Goal: Task Accomplishment & Management: Manage account settings

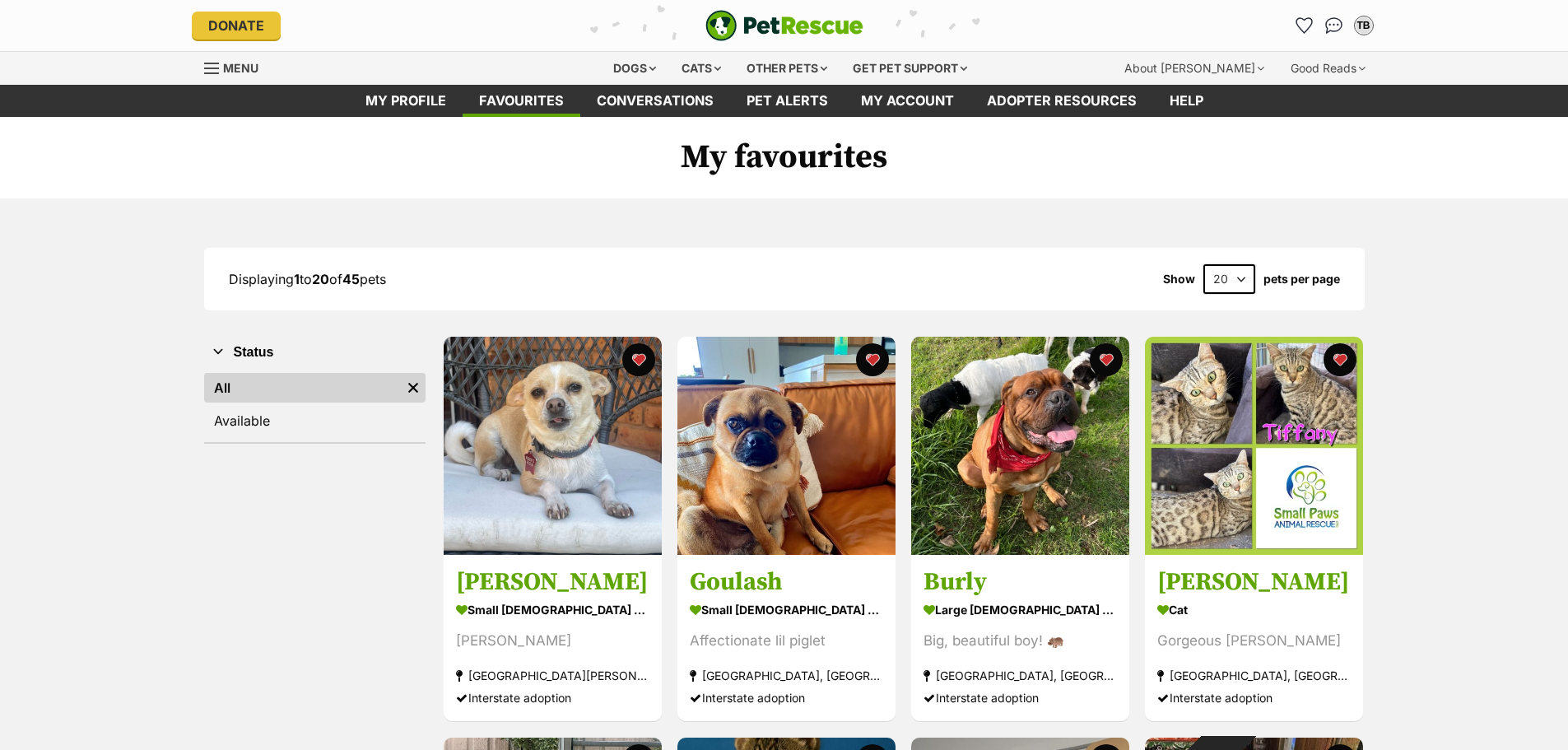
click at [1240, 279] on select "20 40 60" at bounding box center [1229, 279] width 52 height 30
select select "60"
click at [1203, 264] on select "20 40 60" at bounding box center [1229, 279] width 52 height 30
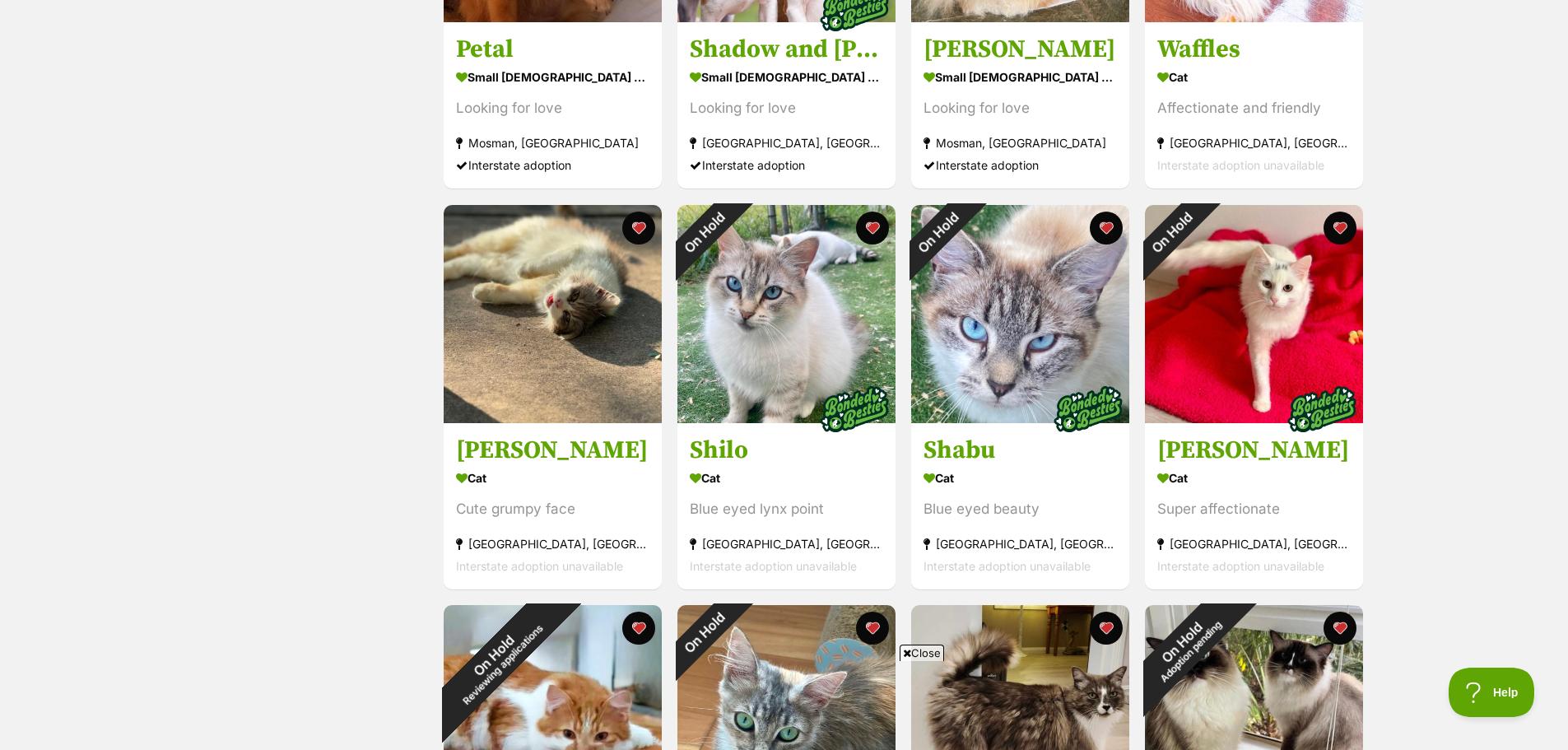
scroll to position [4116, 0]
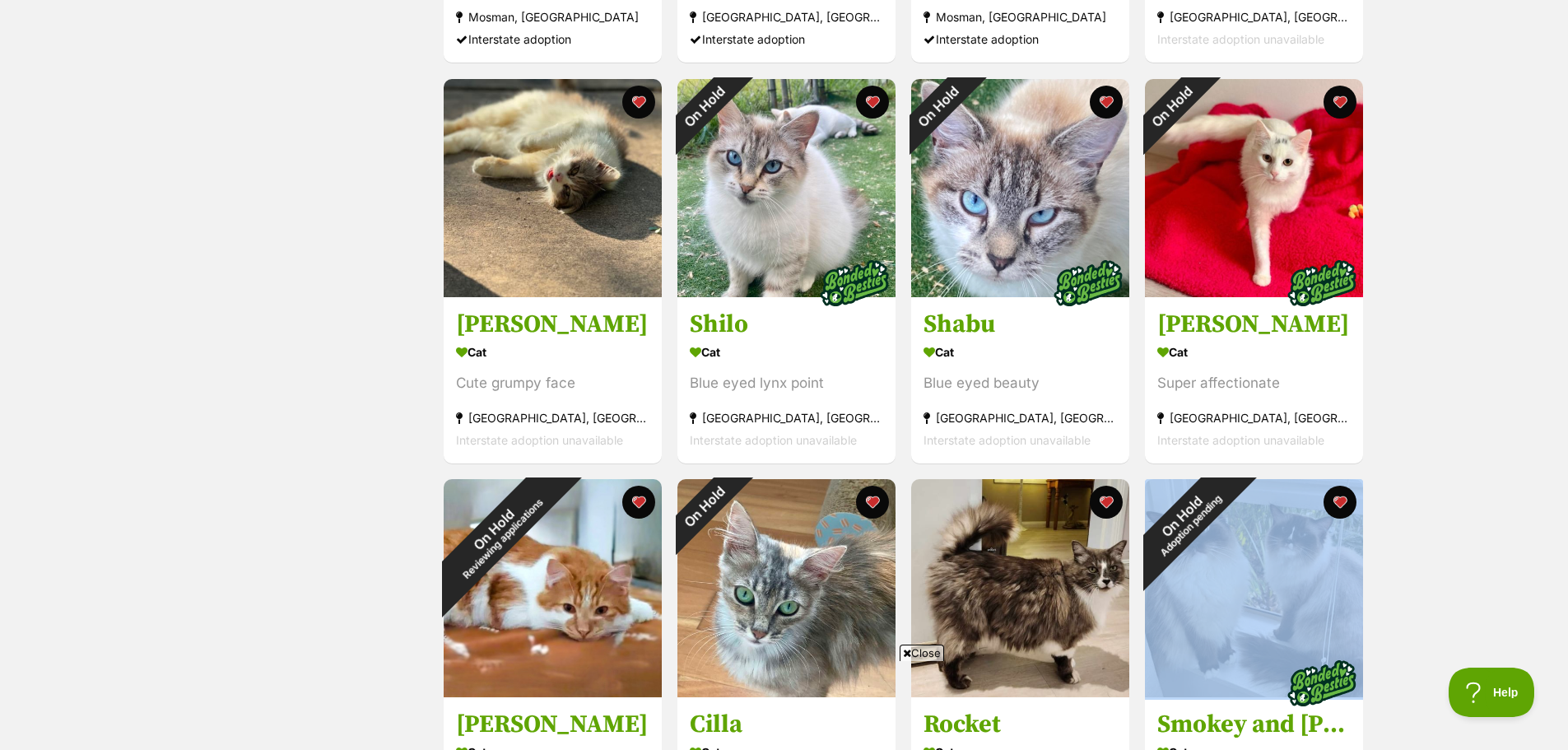
scroll to position [3704, 0]
